Goal: Transaction & Acquisition: Purchase product/service

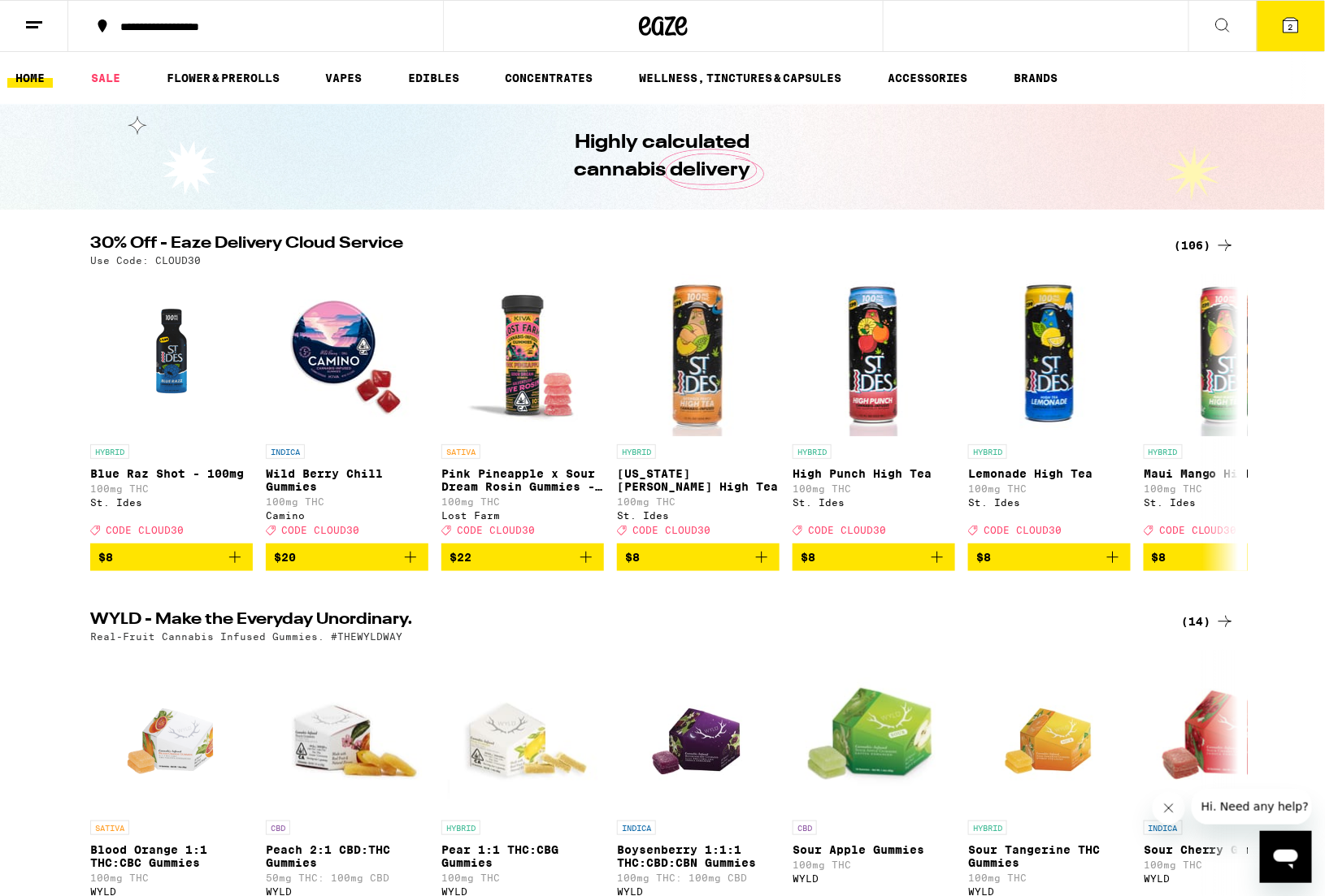
click at [1188, 242] on div "(106)" at bounding box center [1204, 246] width 60 height 19
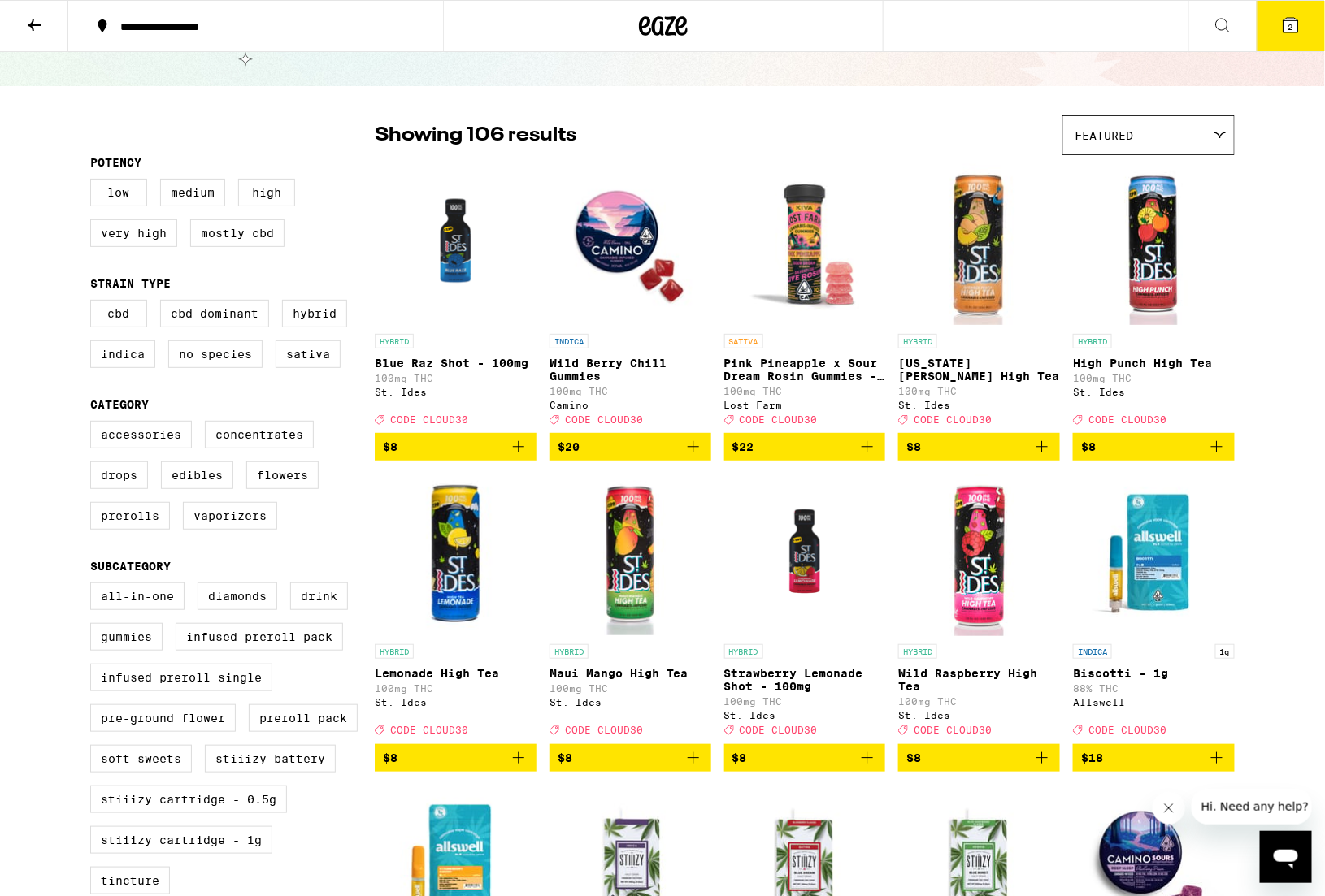
scroll to position [83, 0]
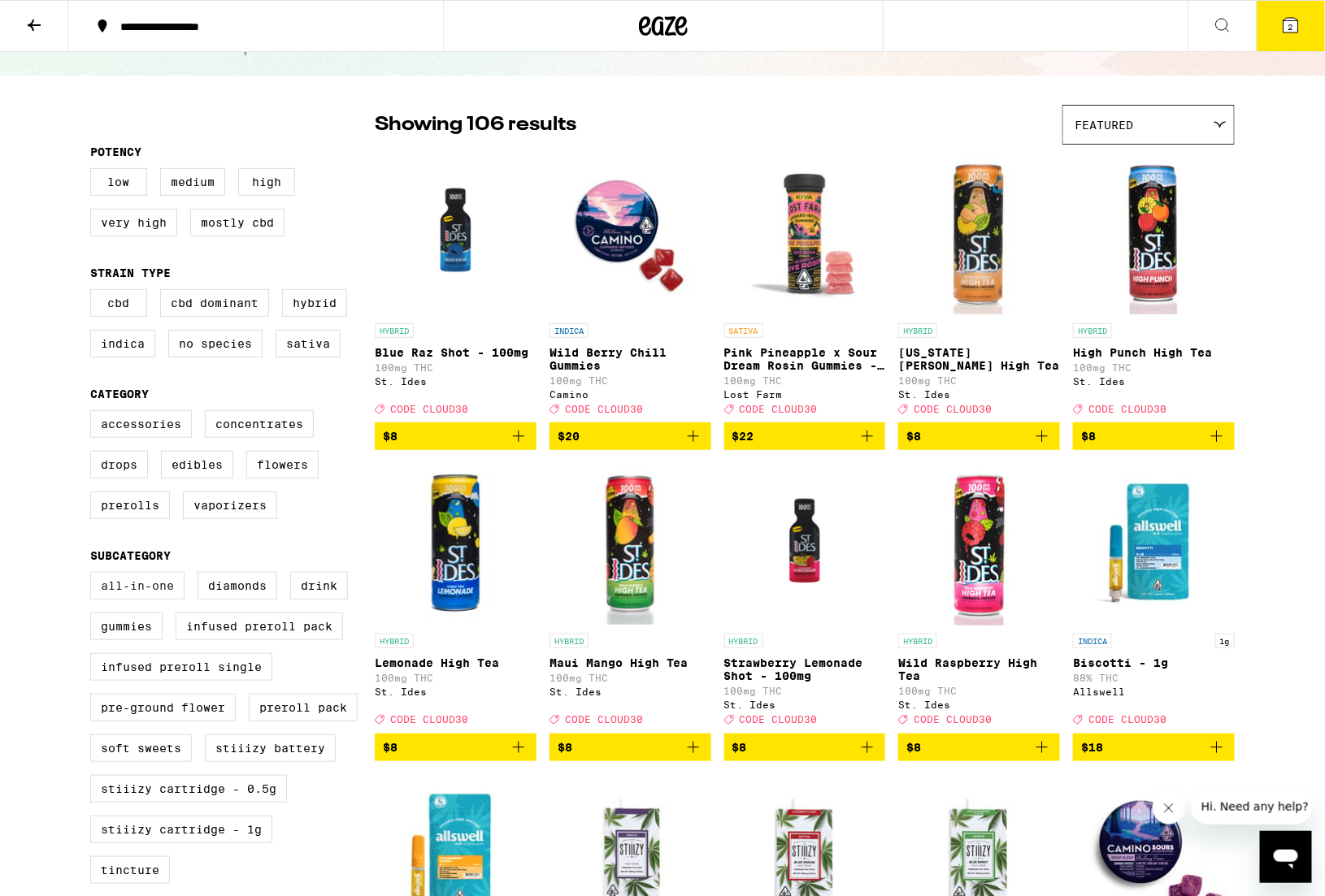
click at [133, 600] on label "All-In-One" at bounding box center [137, 585] width 94 height 28
click at [94, 576] on input "All-In-One" at bounding box center [93, 575] width 1 height 1
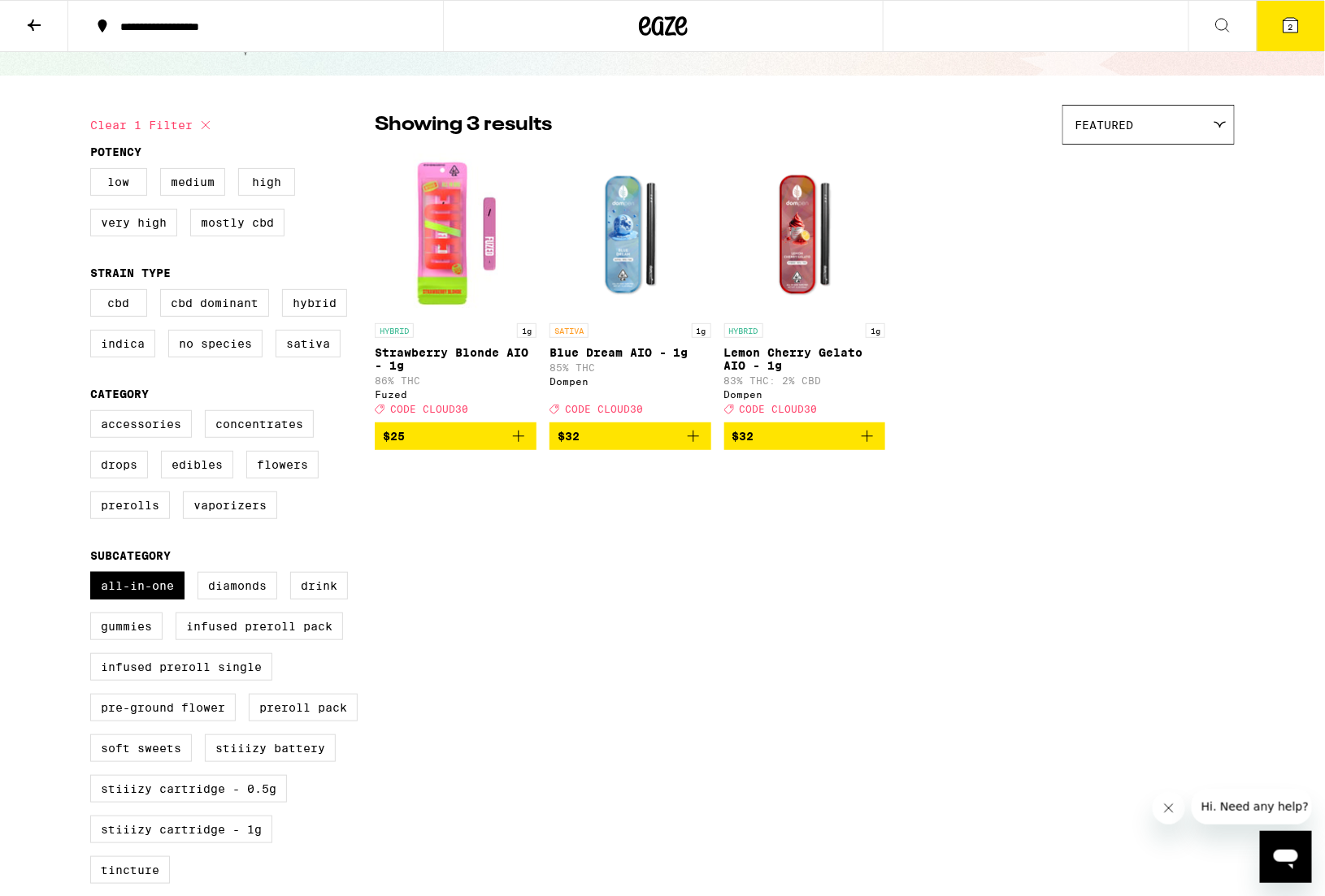
click at [519, 446] on icon "Add to bag" at bounding box center [518, 436] width 19 height 19
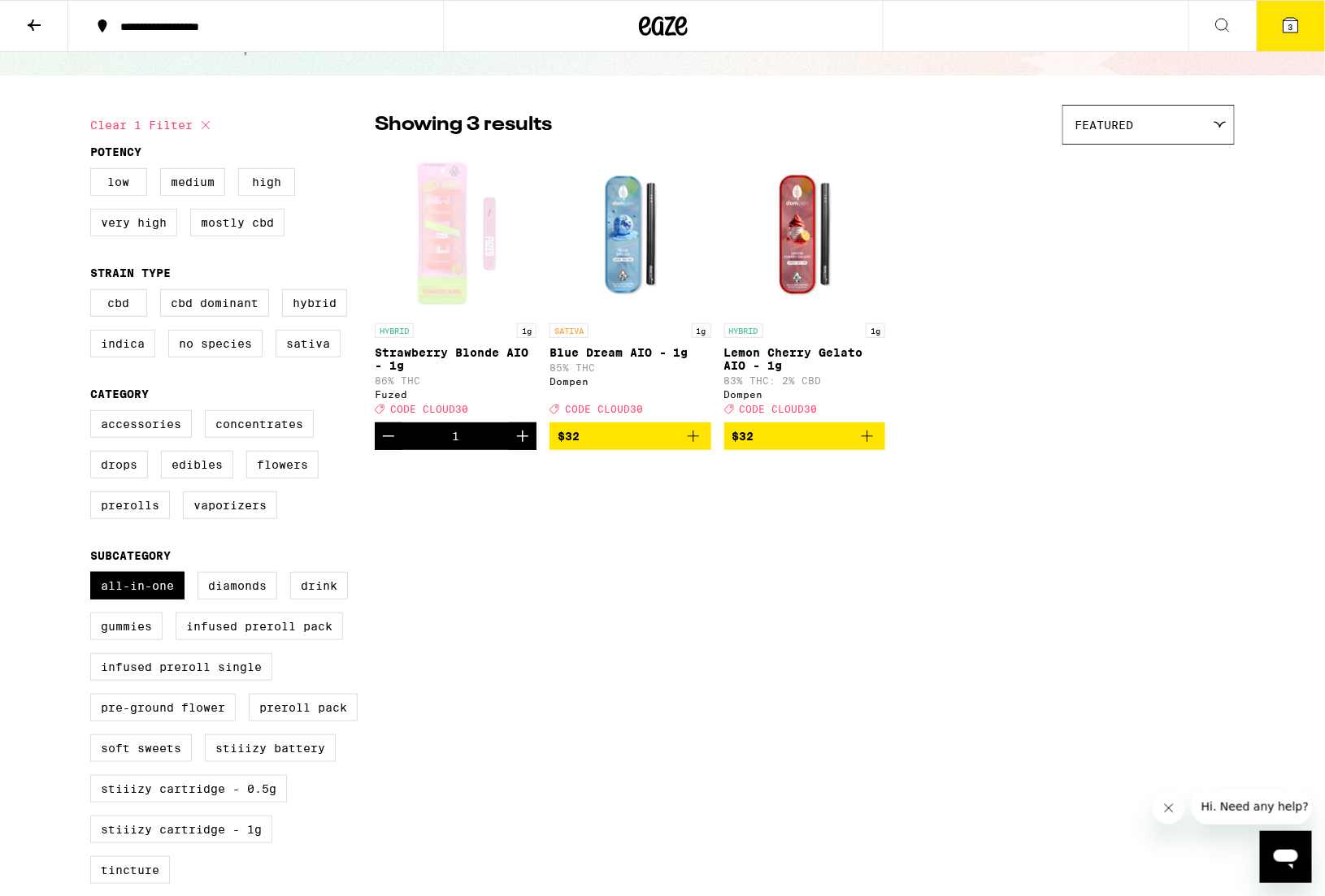
click at [692, 446] on icon "Add to bag" at bounding box center [693, 436] width 19 height 19
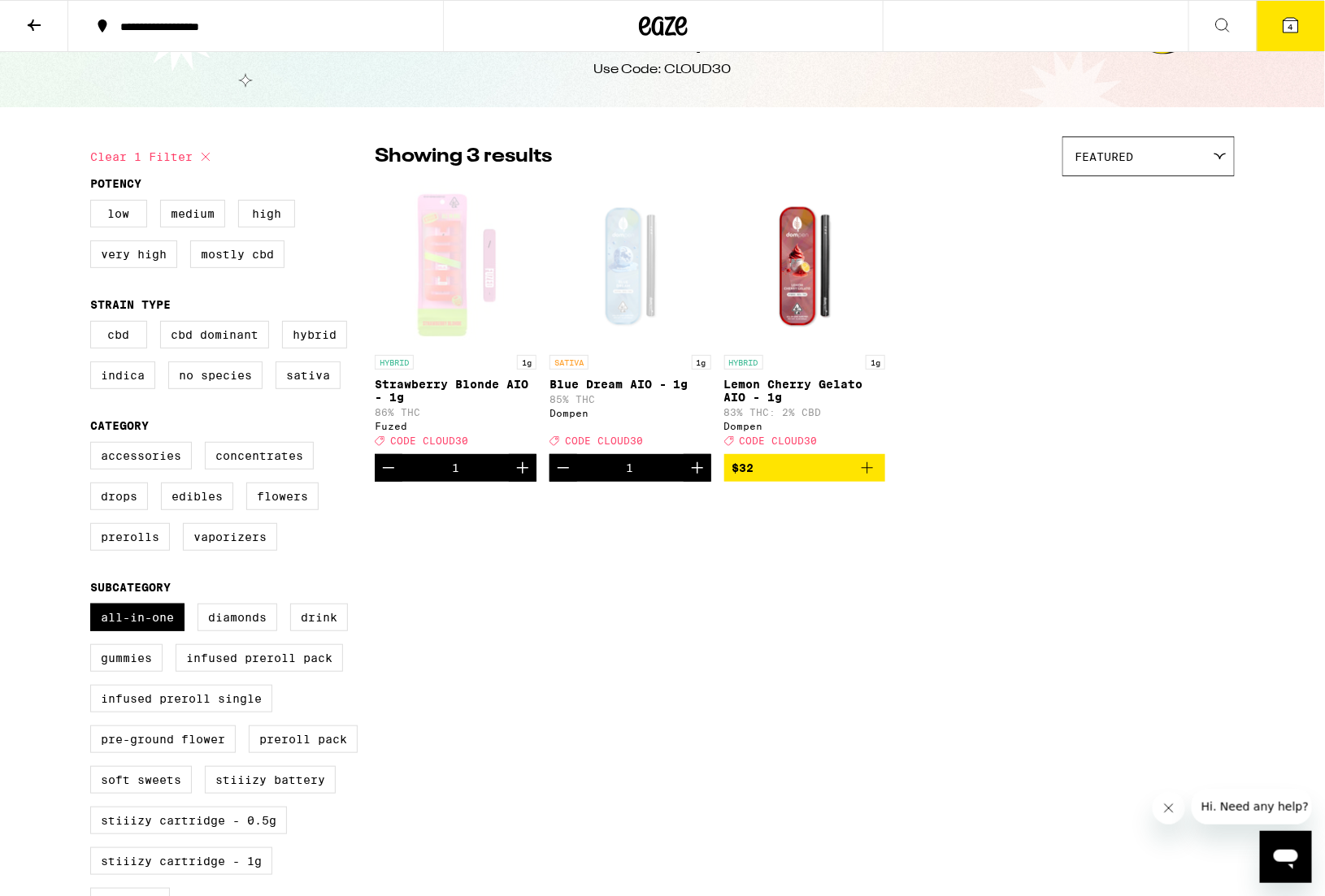
scroll to position [42, 0]
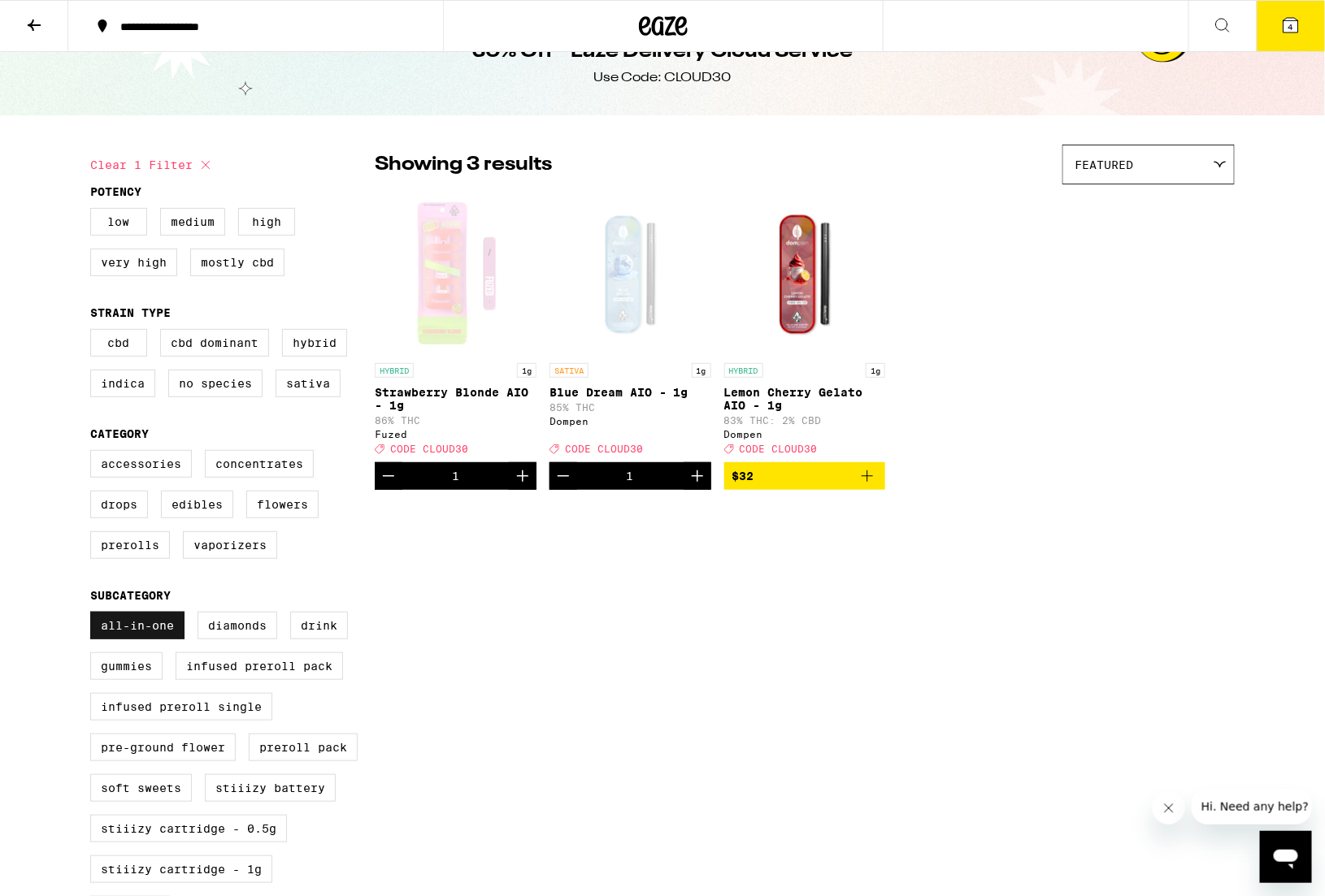
click at [174, 640] on label "All-In-One" at bounding box center [137, 625] width 94 height 28
click at [94, 615] on input "All-In-One" at bounding box center [93, 614] width 1 height 1
checkbox input "false"
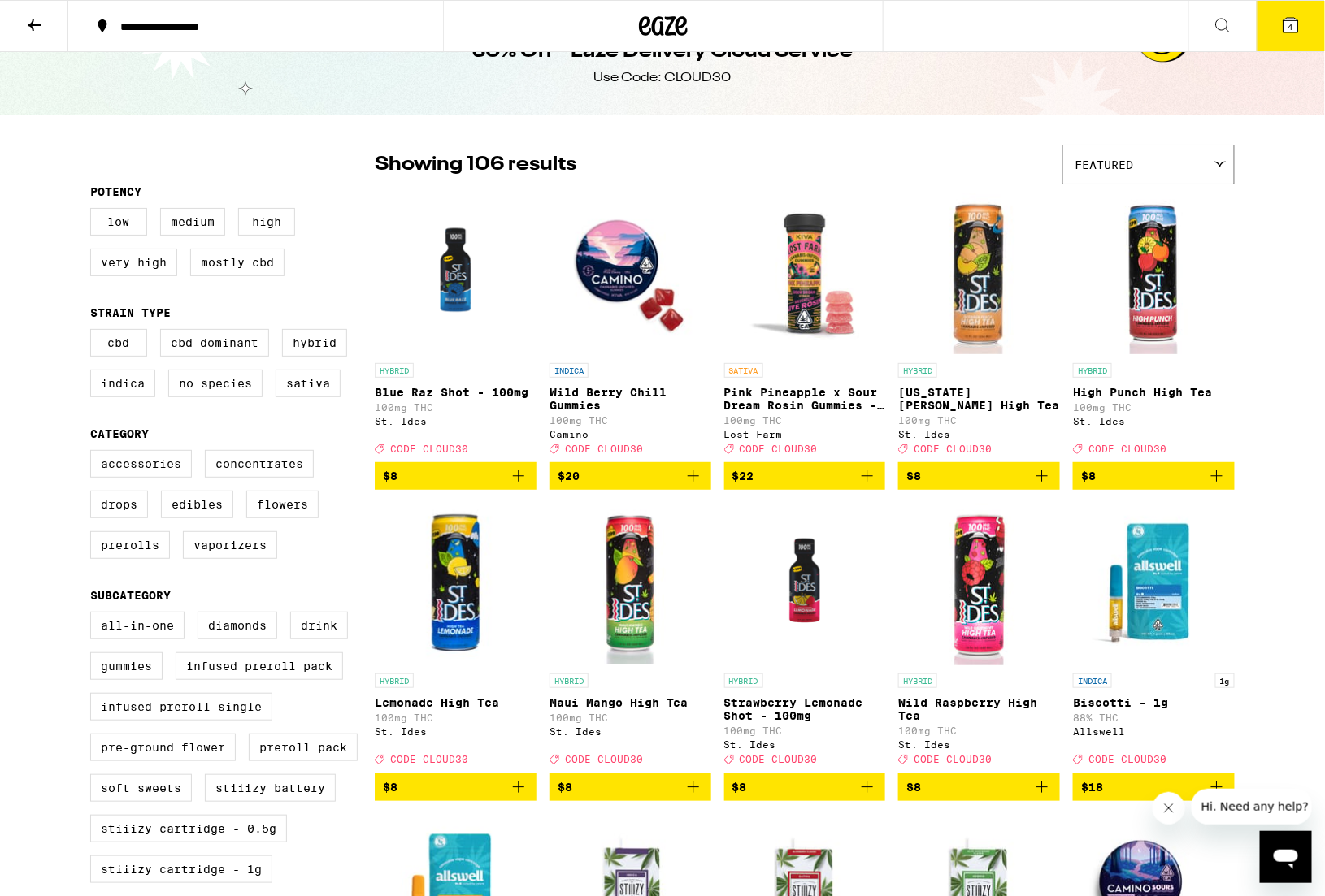
click at [302, 540] on div "Accessories Concentrates Drops Edibles Flowers Prerolls Vaporizers" at bounding box center [232, 510] width 285 height 122
click at [300, 518] on label "Flowers" at bounding box center [282, 505] width 72 height 28
click at [94, 454] on input "Flowers" at bounding box center [93, 453] width 1 height 1
checkbox input "true"
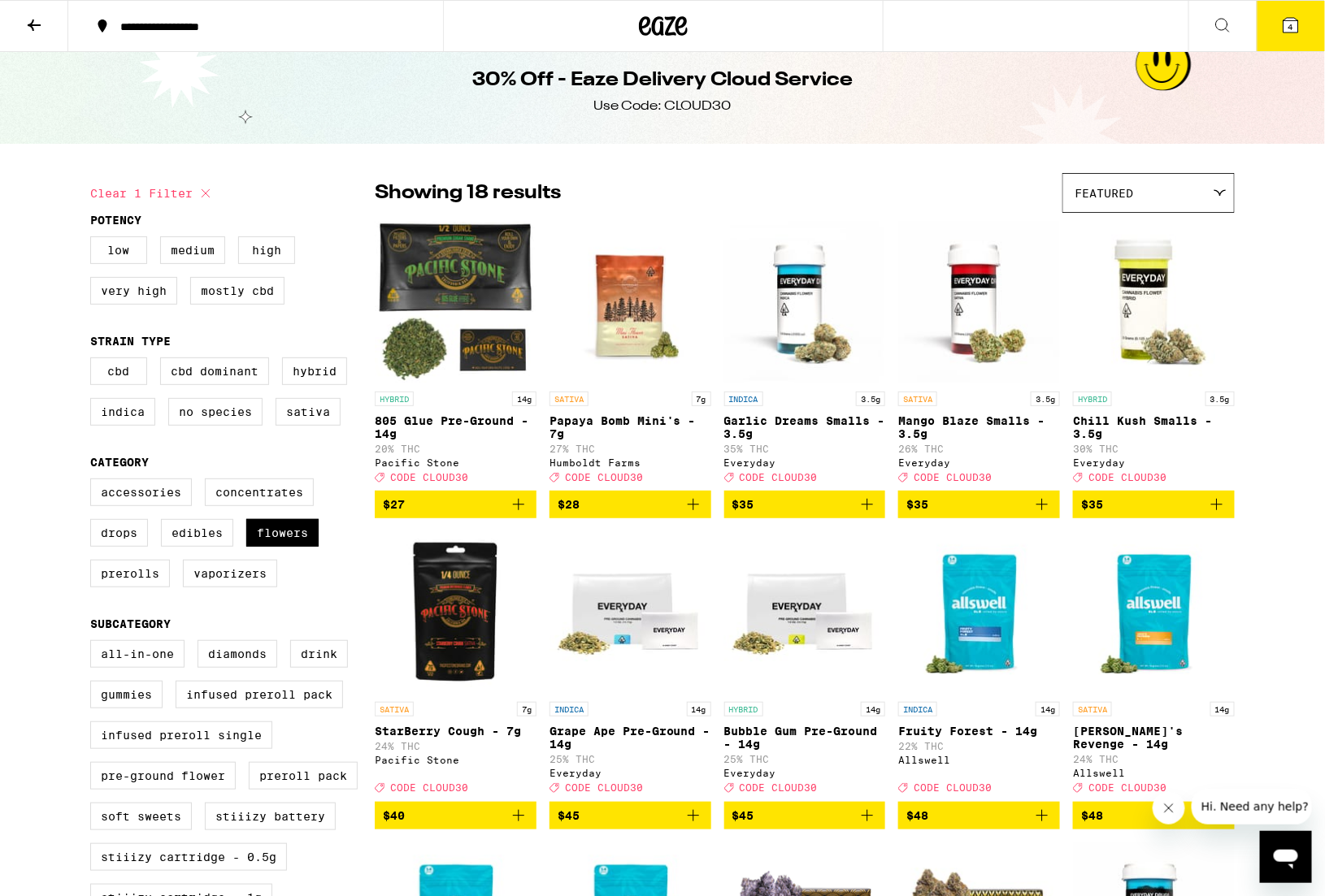
scroll to position [18, 0]
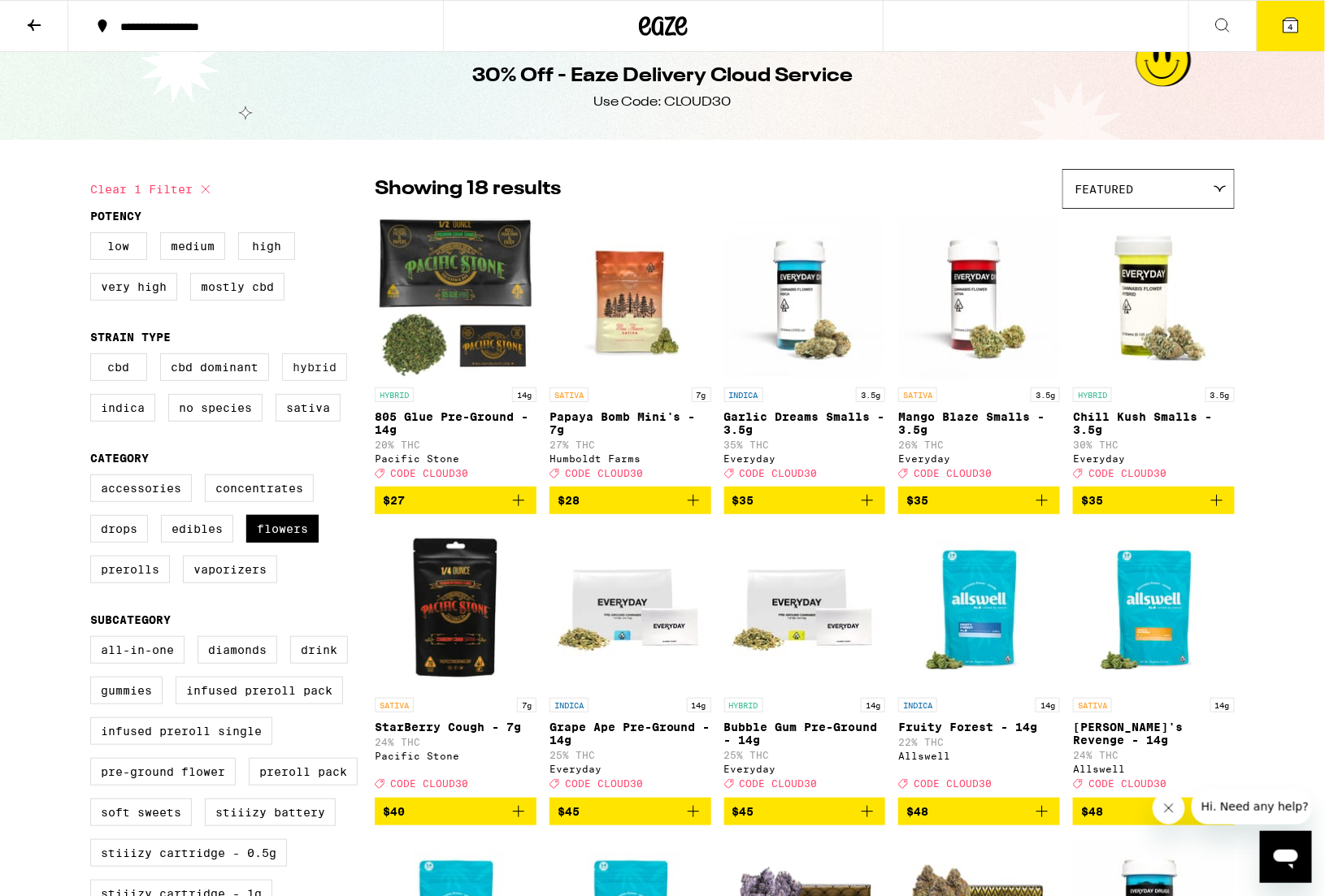
click at [327, 377] on label "Hybrid" at bounding box center [315, 367] width 65 height 28
click at [94, 357] on input "Hybrid" at bounding box center [93, 356] width 1 height 1
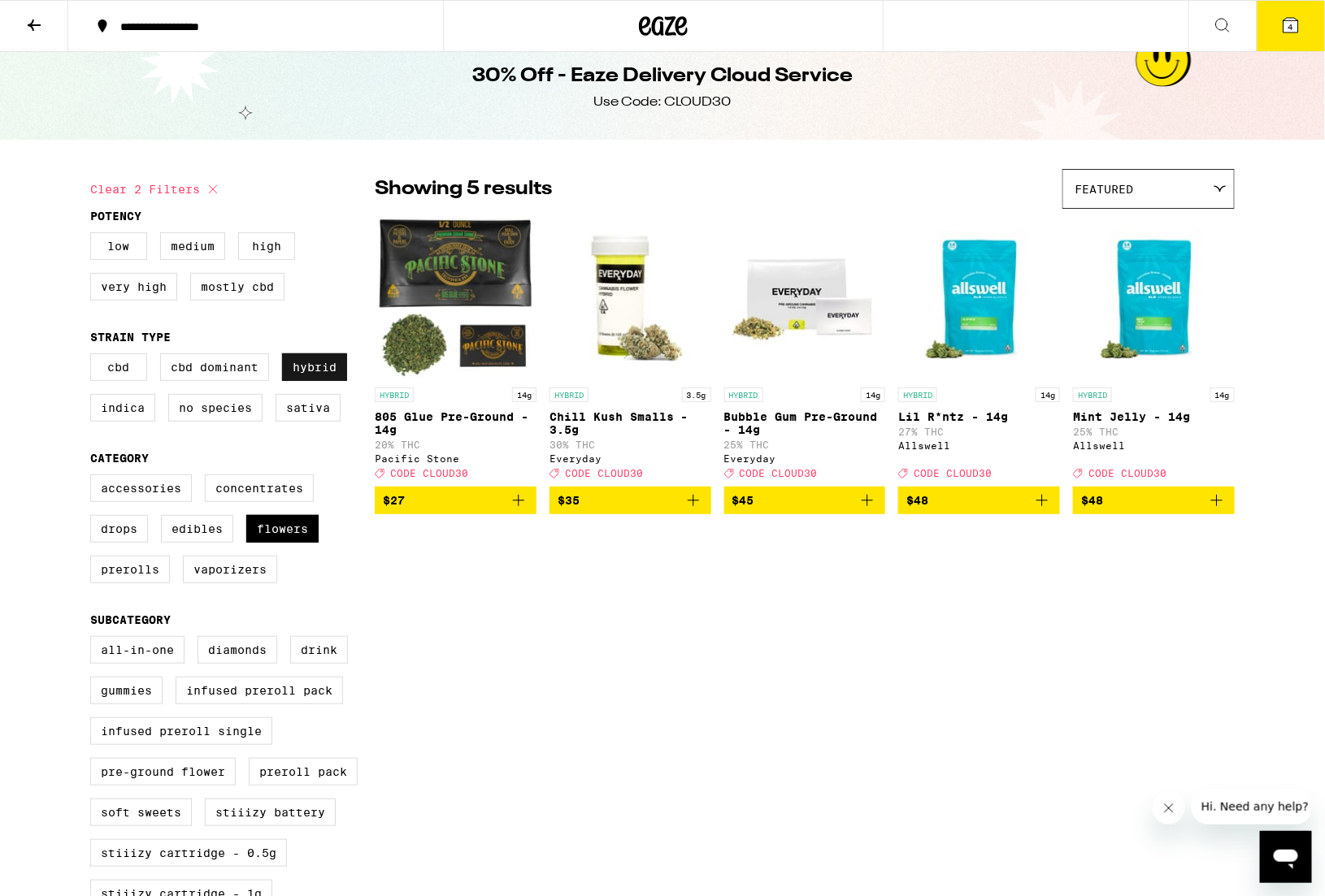
click at [327, 380] on label "Hybrid" at bounding box center [315, 367] width 65 height 28
click at [94, 357] on input "Hybrid" at bounding box center [93, 356] width 1 height 1
checkbox input "false"
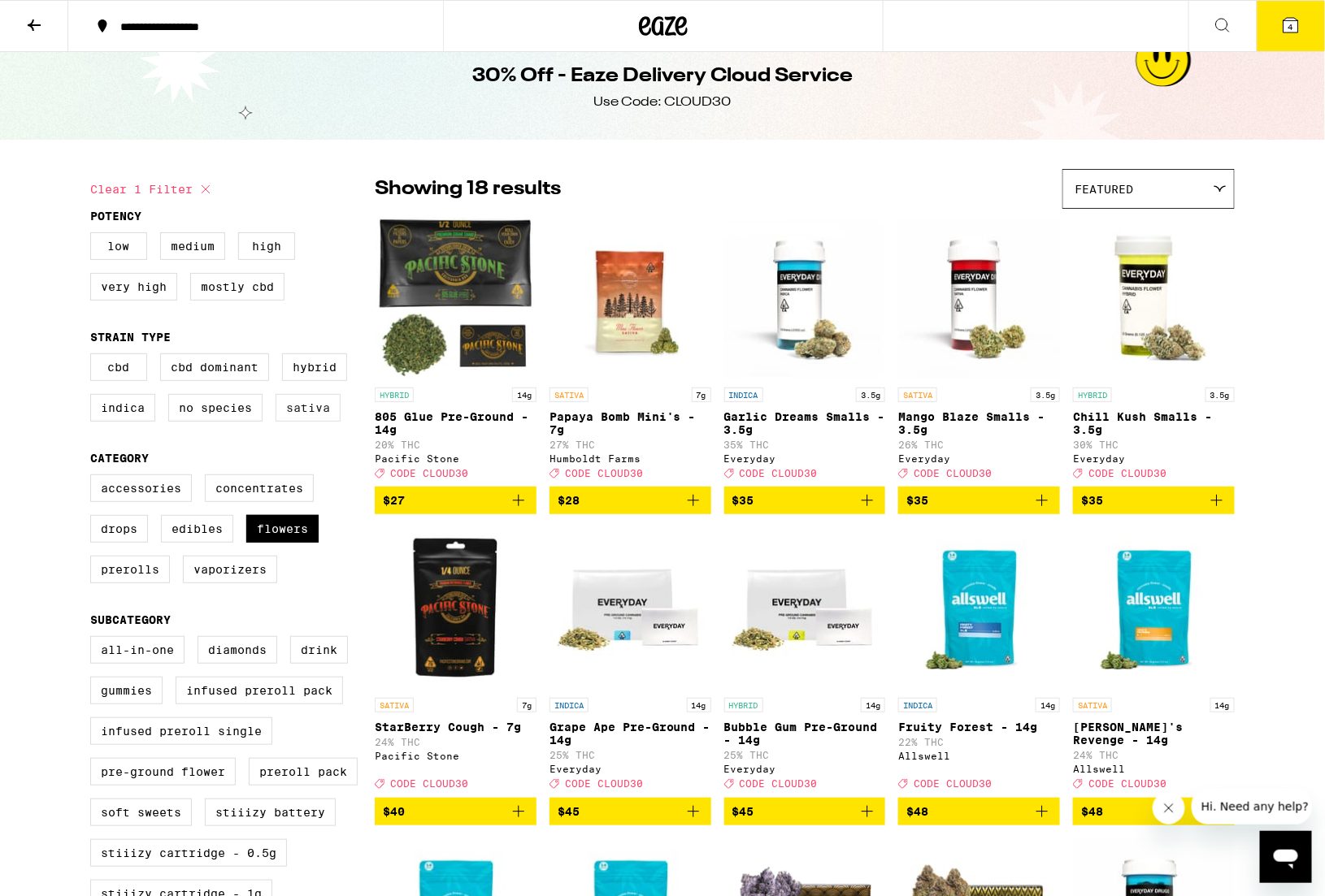
click at [326, 422] on label "Sativa" at bounding box center [308, 408] width 65 height 28
click at [94, 357] on input "Sativa" at bounding box center [93, 356] width 1 height 1
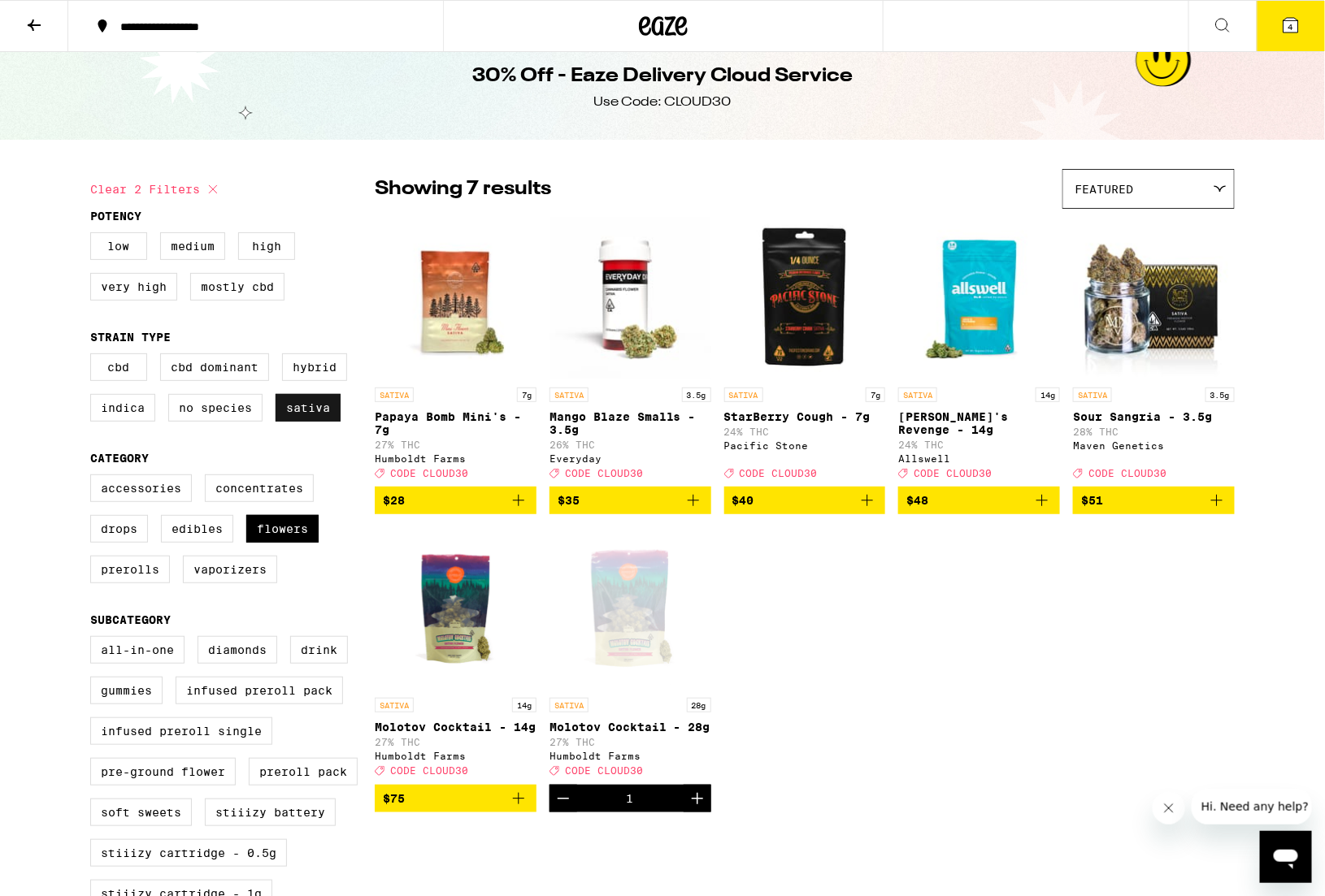
click at [321, 416] on label "Sativa" at bounding box center [308, 408] width 65 height 28
click at [94, 357] on input "Sativa" at bounding box center [93, 356] width 1 height 1
checkbox input "false"
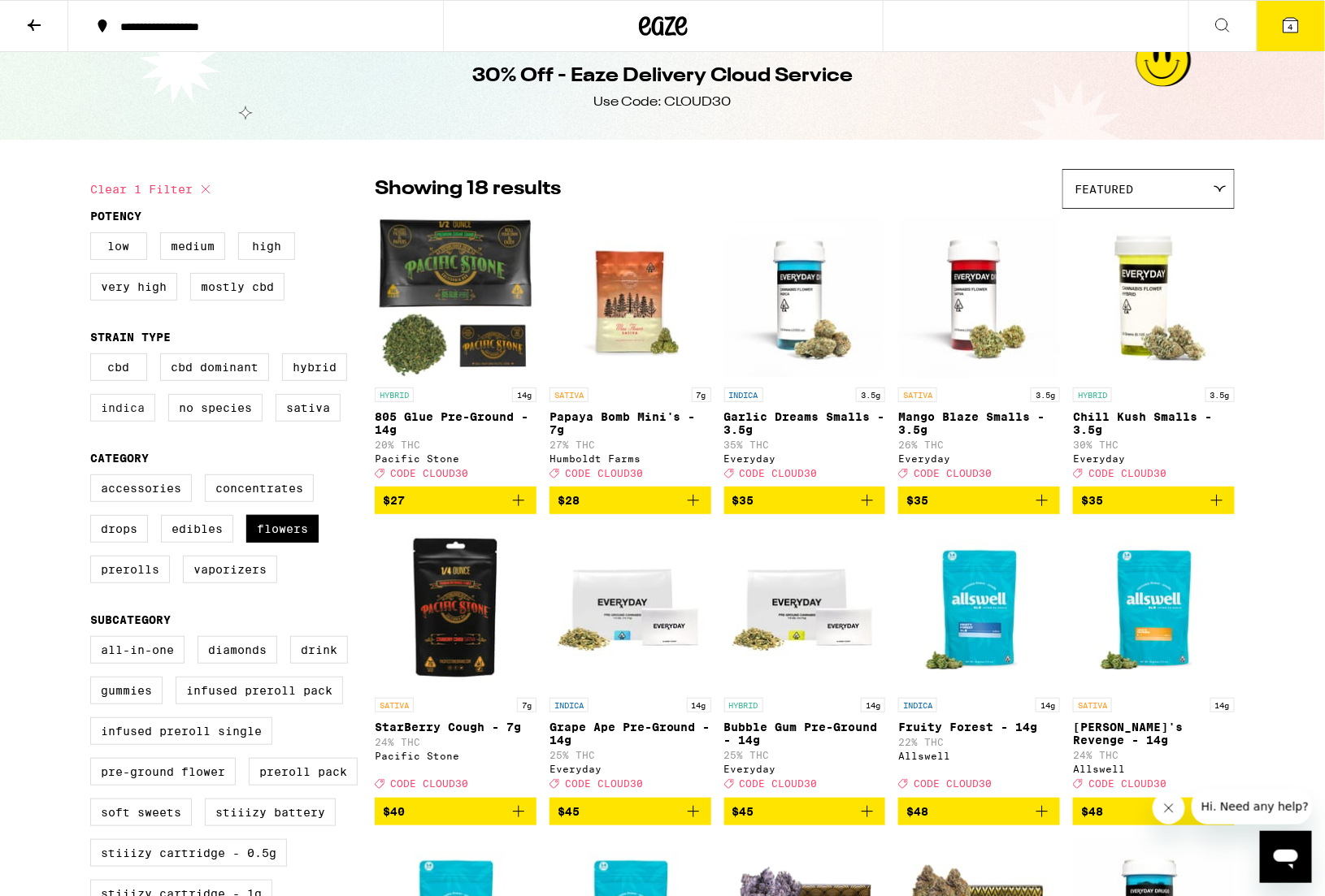
click at [124, 422] on label "Indica" at bounding box center [123, 408] width 65 height 28
click at [94, 357] on input "Indica" at bounding box center [93, 356] width 1 height 1
checkbox input "true"
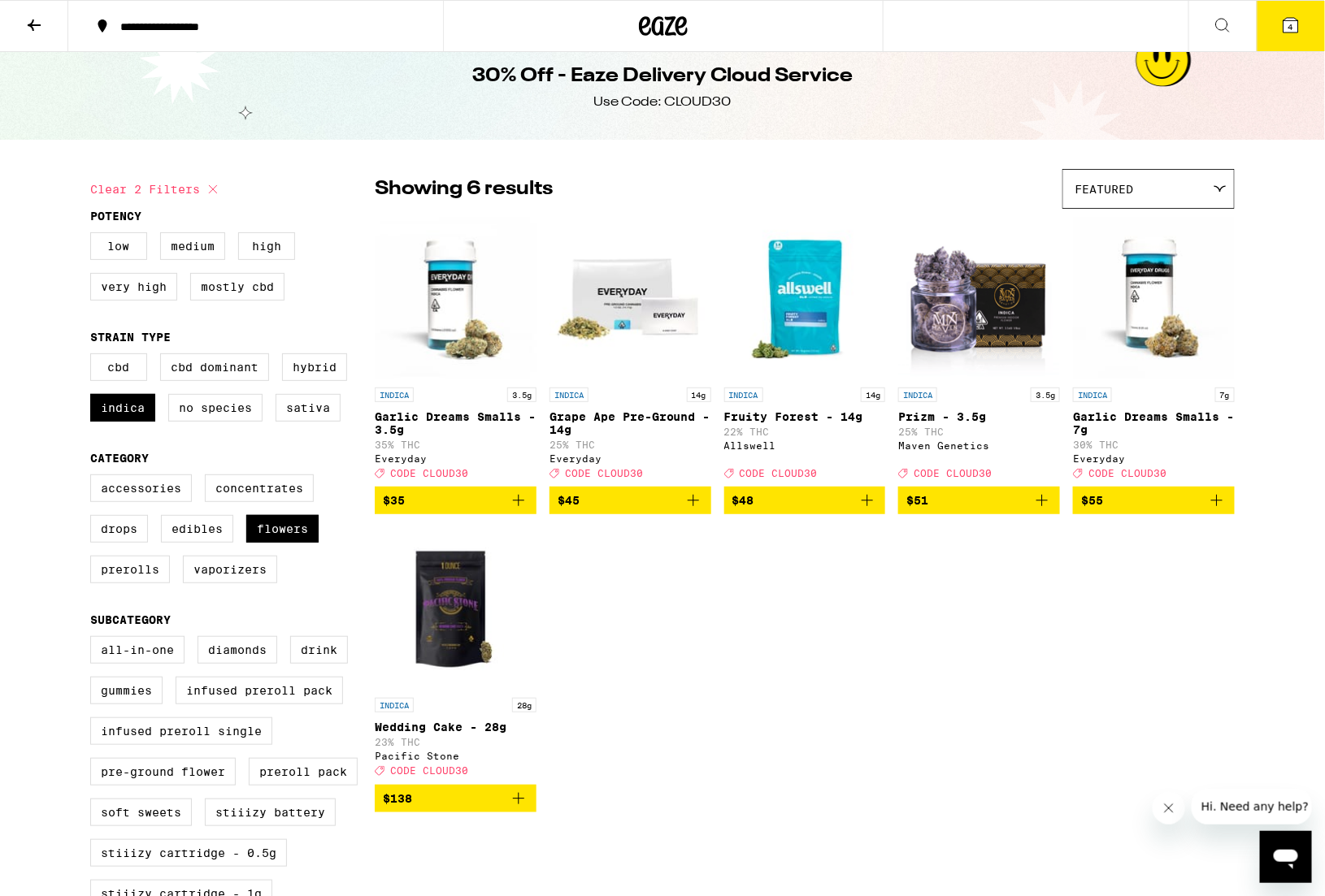
click at [519, 809] on icon "Add to bag" at bounding box center [518, 799] width 19 height 19
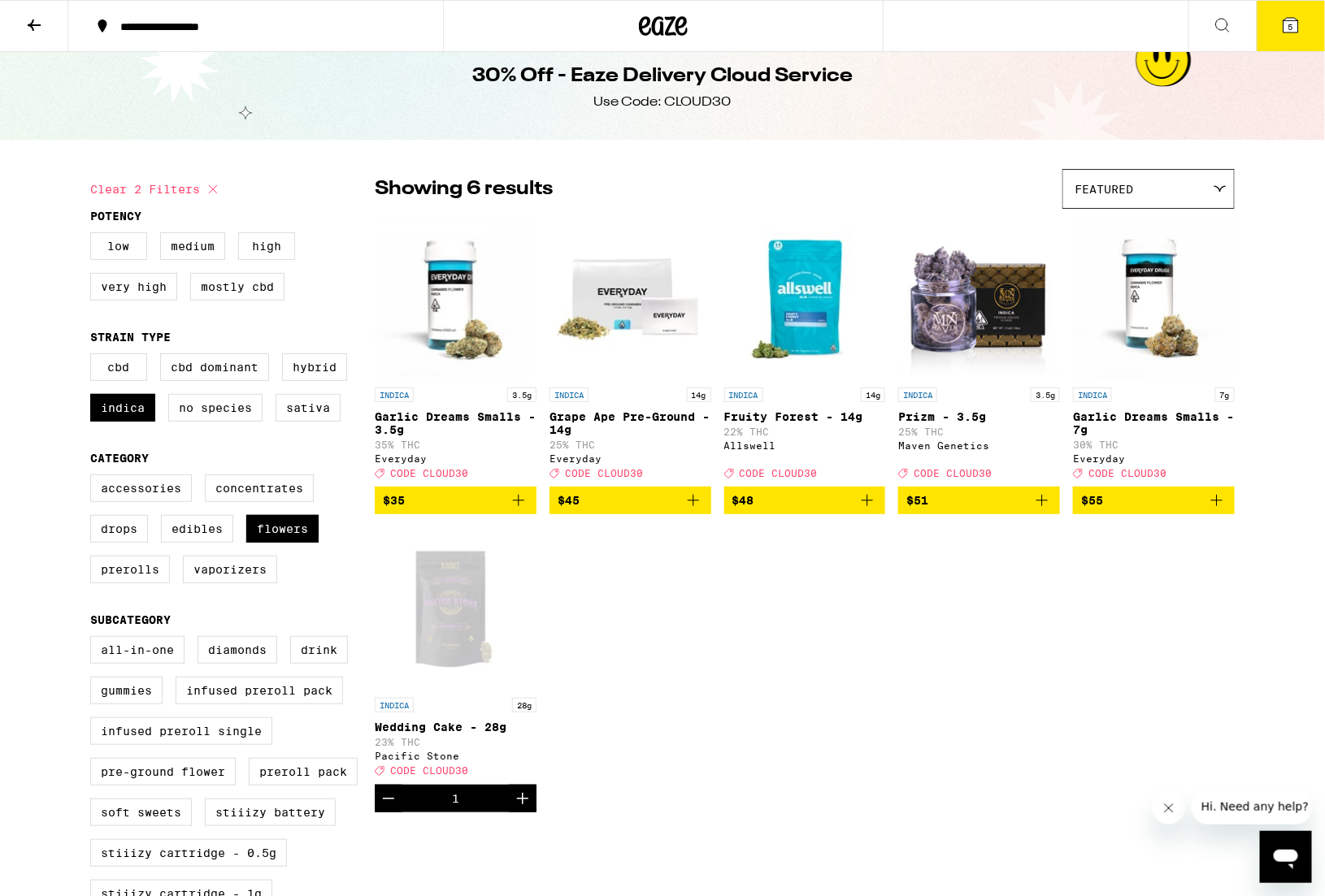
click at [1292, 38] on button "5" at bounding box center [1290, 26] width 68 height 51
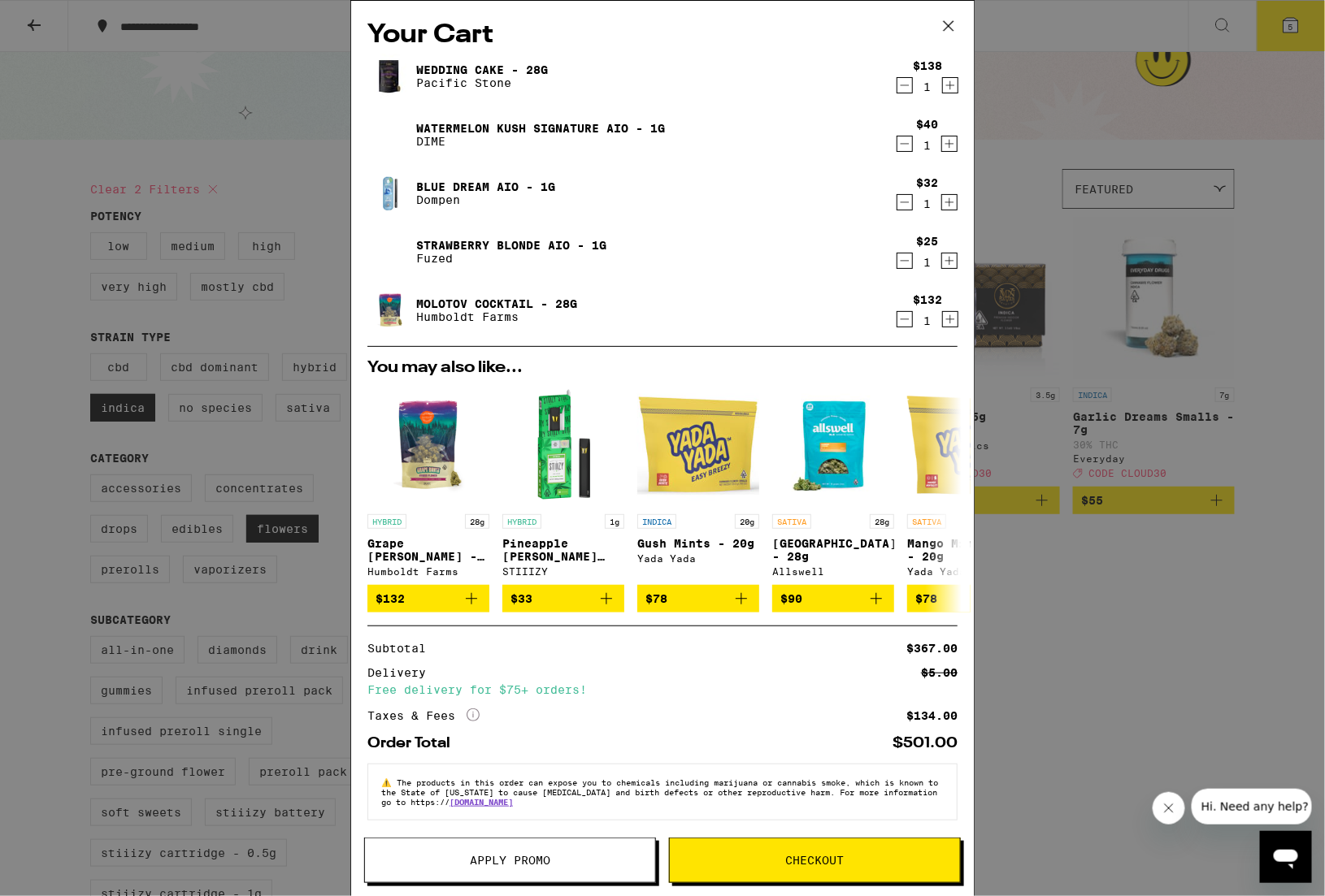
click at [949, 26] on icon at bounding box center [949, 26] width 10 height 10
